Goal: Task Accomplishment & Management: Use online tool/utility

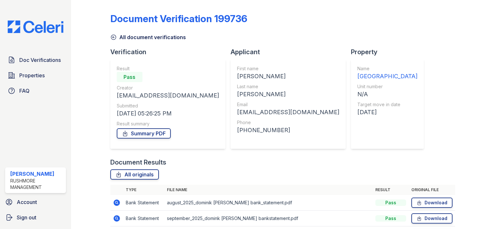
click at [116, 34] on link "All document verifications" at bounding box center [148, 37] width 76 height 8
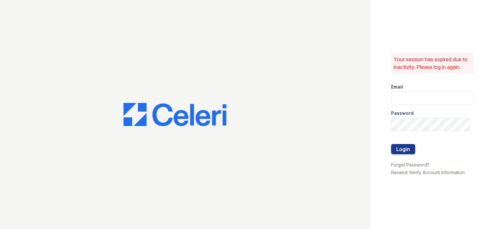
type input "sharley@rushmoremgmt.com"
click at [402, 150] on button "Login" at bounding box center [403, 149] width 24 height 10
